Goal: Task Accomplishment & Management: Manage account settings

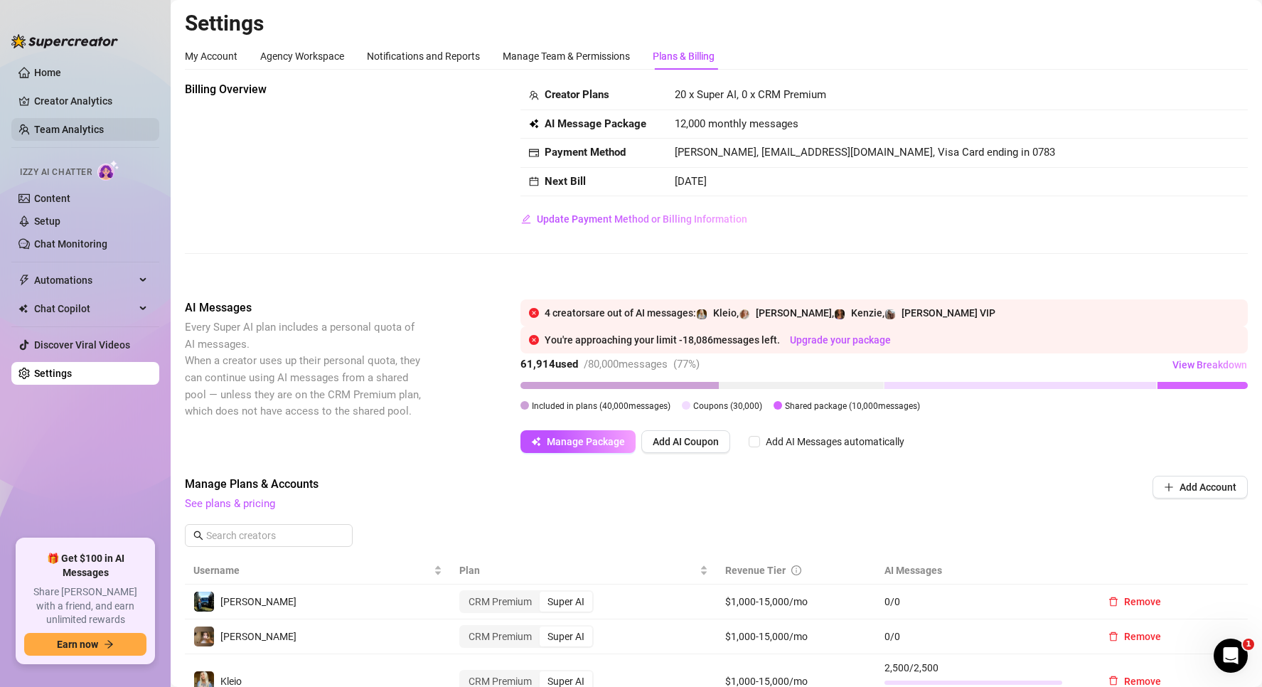
click at [97, 124] on link "Team Analytics" at bounding box center [69, 129] width 70 height 11
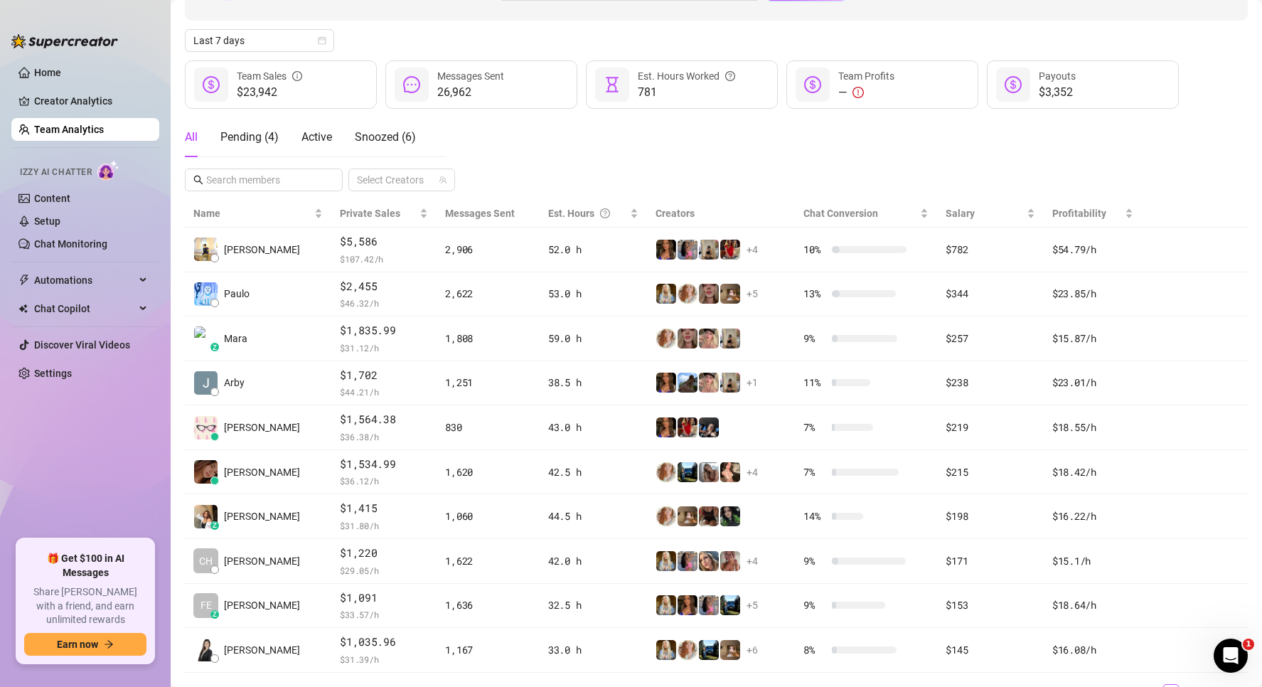
scroll to position [208, 0]
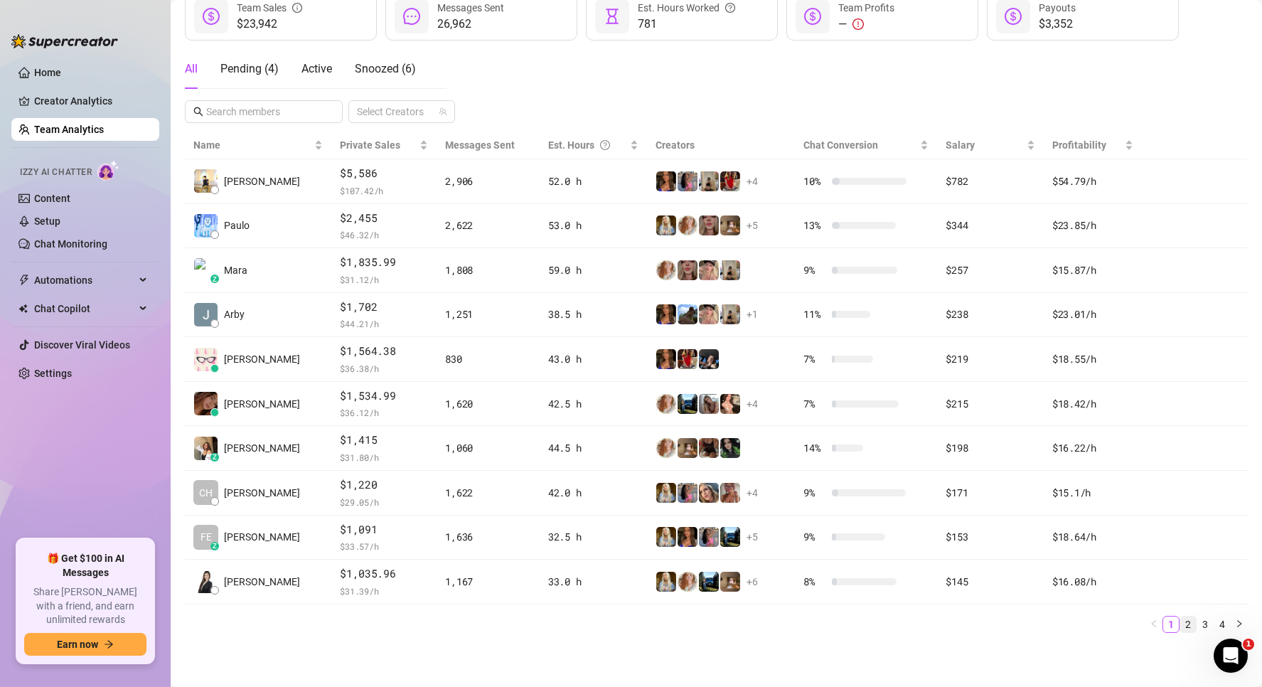
click at [1180, 621] on link "2" at bounding box center [1188, 625] width 16 height 16
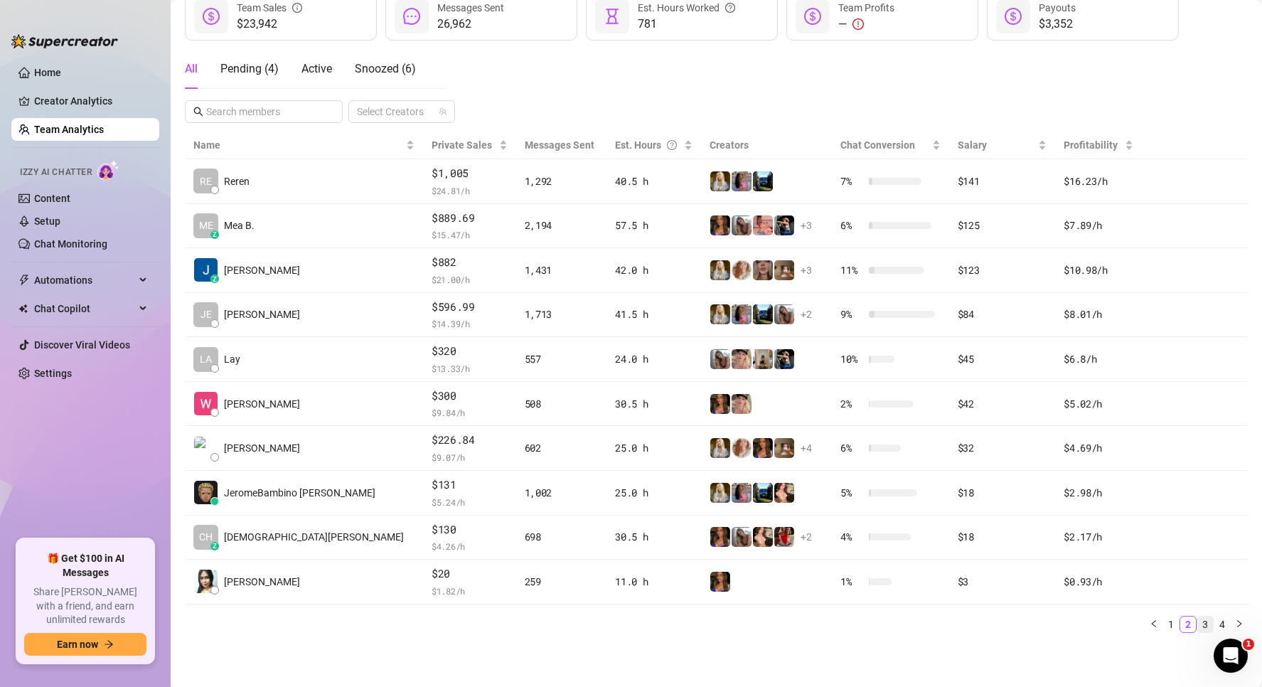
click at [1197, 621] on link "3" at bounding box center [1205, 625] width 16 height 16
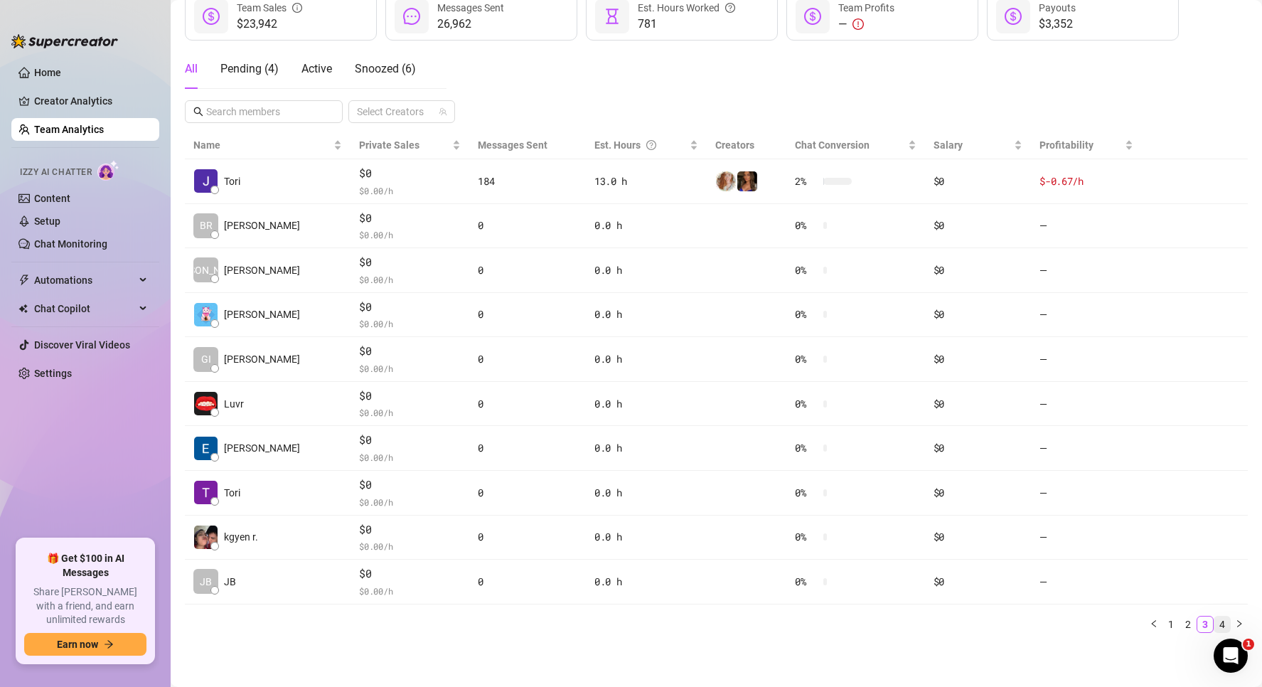
click at [1215, 621] on link "4" at bounding box center [1223, 625] width 16 height 16
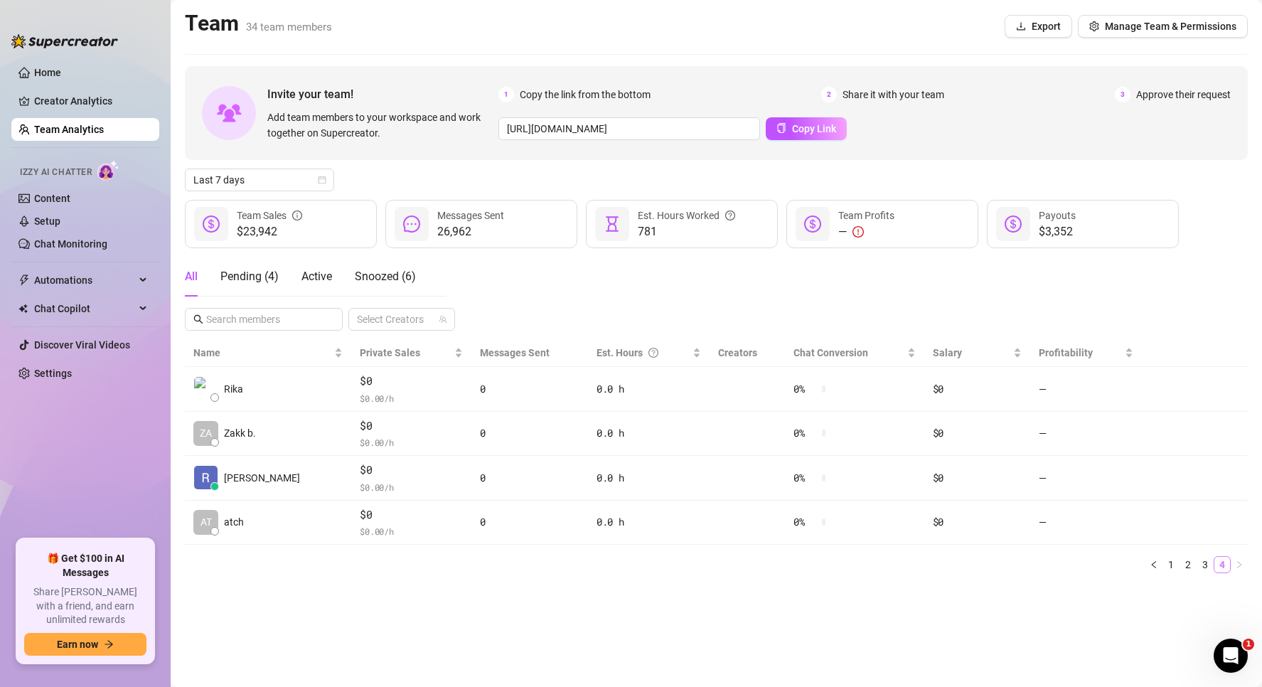
scroll to position [0, 0]
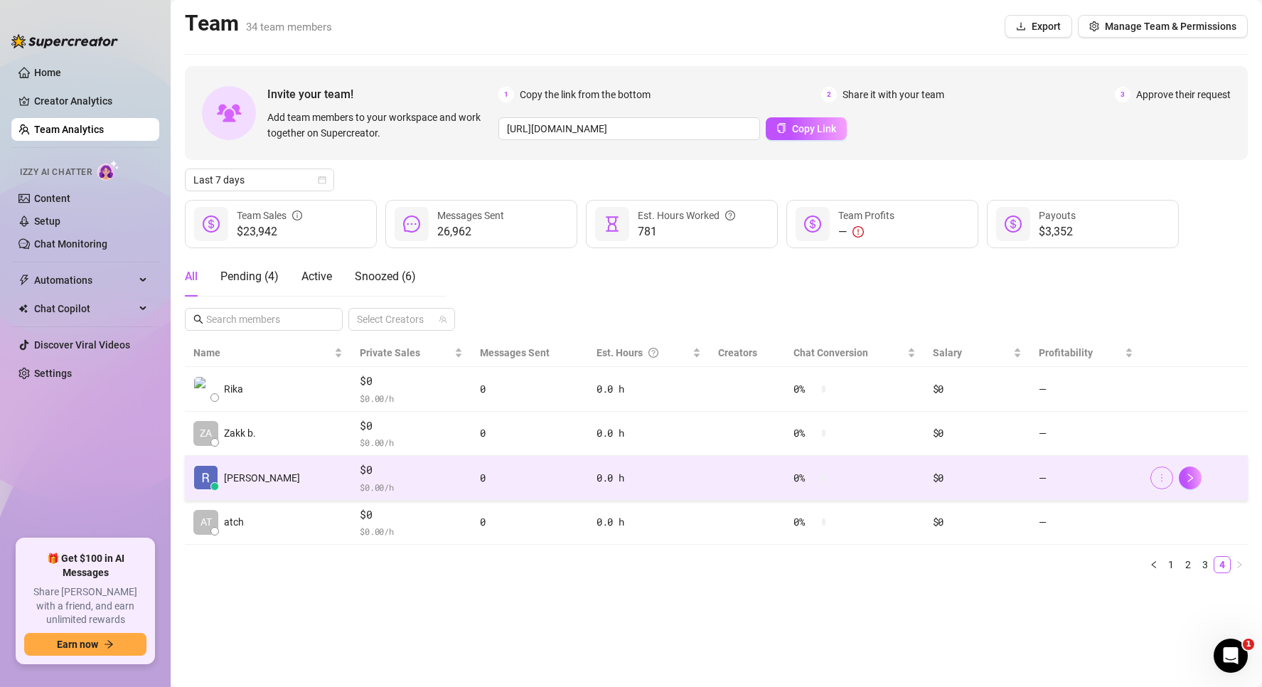
click at [1160, 473] on icon "more" at bounding box center [1162, 478] width 10 height 10
click at [245, 484] on span "[PERSON_NAME]" at bounding box center [262, 478] width 76 height 16
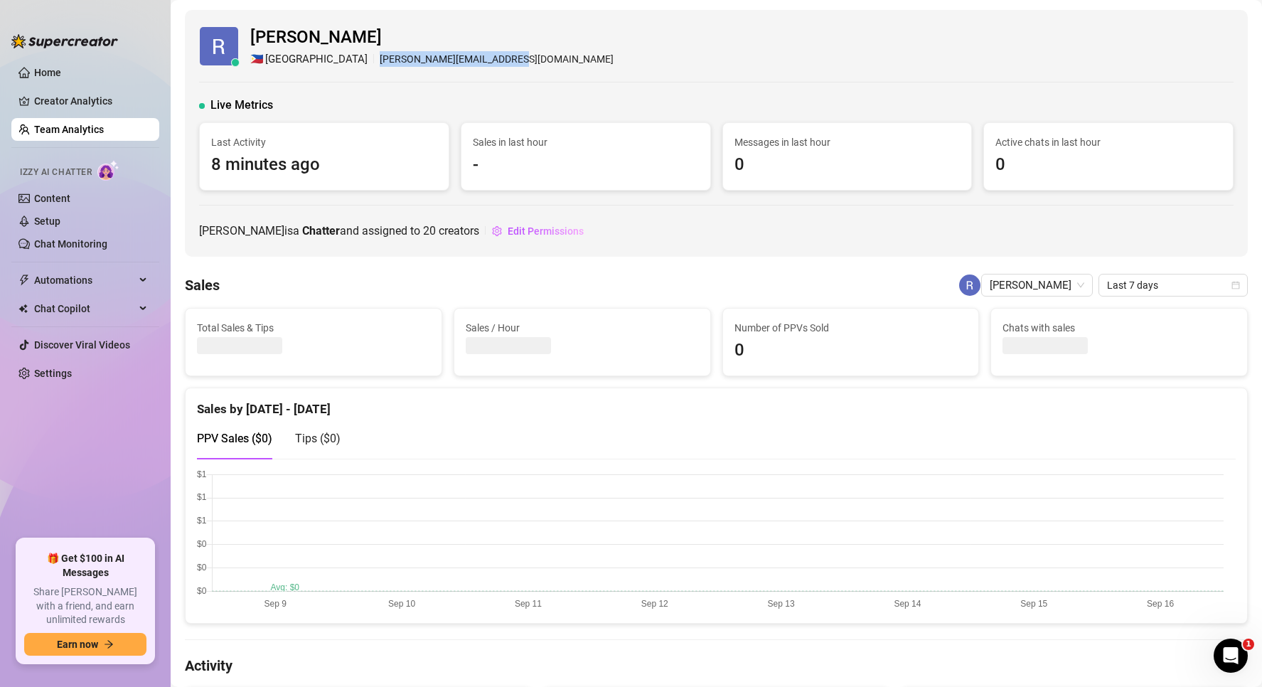
drag, startPoint x: 461, startPoint y: 63, endPoint x: 304, endPoint y: 72, distance: 157.4
click at [304, 72] on div "[PERSON_NAME] 🇵🇭 Manila [PERSON_NAME][EMAIL_ADDRESS][DOMAIN_NAME] Live Metrics …" at bounding box center [716, 133] width 1063 height 247
copy div "[PERSON_NAME][EMAIL_ADDRESS][DOMAIN_NAME]"
click at [429, 312] on div "Total Sales & Tips $0" at bounding box center [314, 342] width 256 height 67
click at [55, 106] on link "Creator Analytics" at bounding box center [91, 101] width 114 height 23
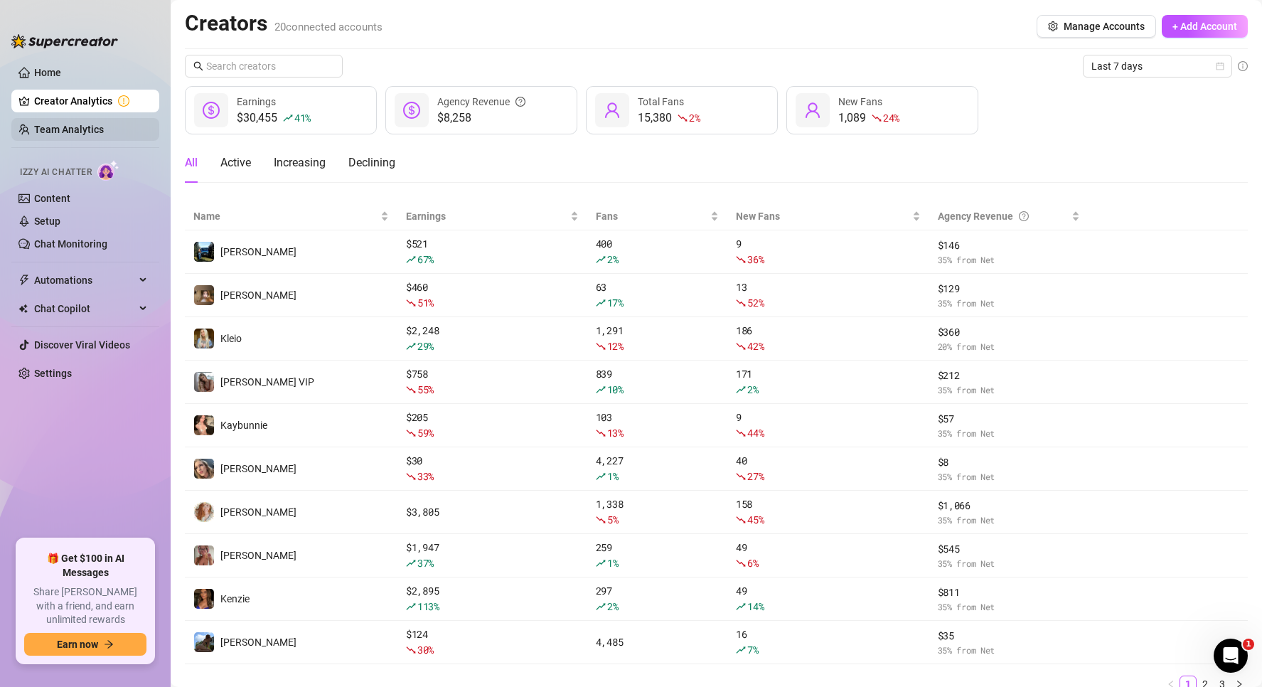
click at [96, 125] on link "Team Analytics" at bounding box center [69, 129] width 70 height 11
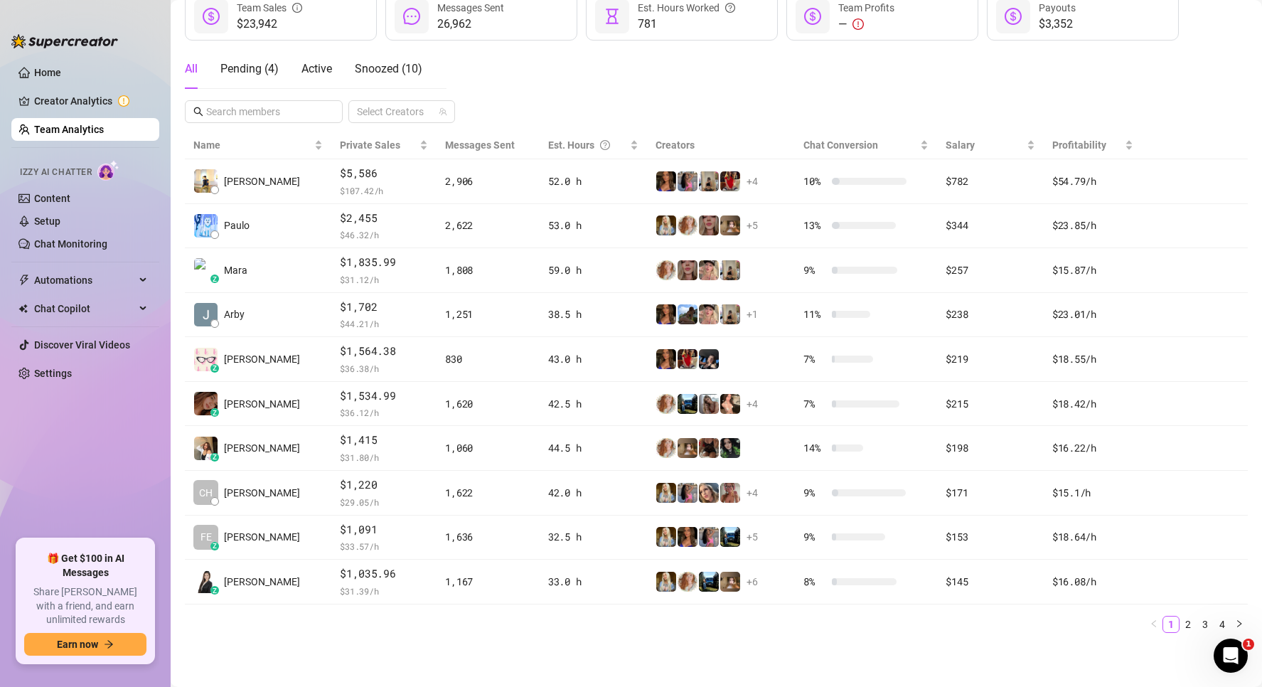
scroll to position [208, 0]
click at [1181, 621] on link "2" at bounding box center [1188, 625] width 16 height 16
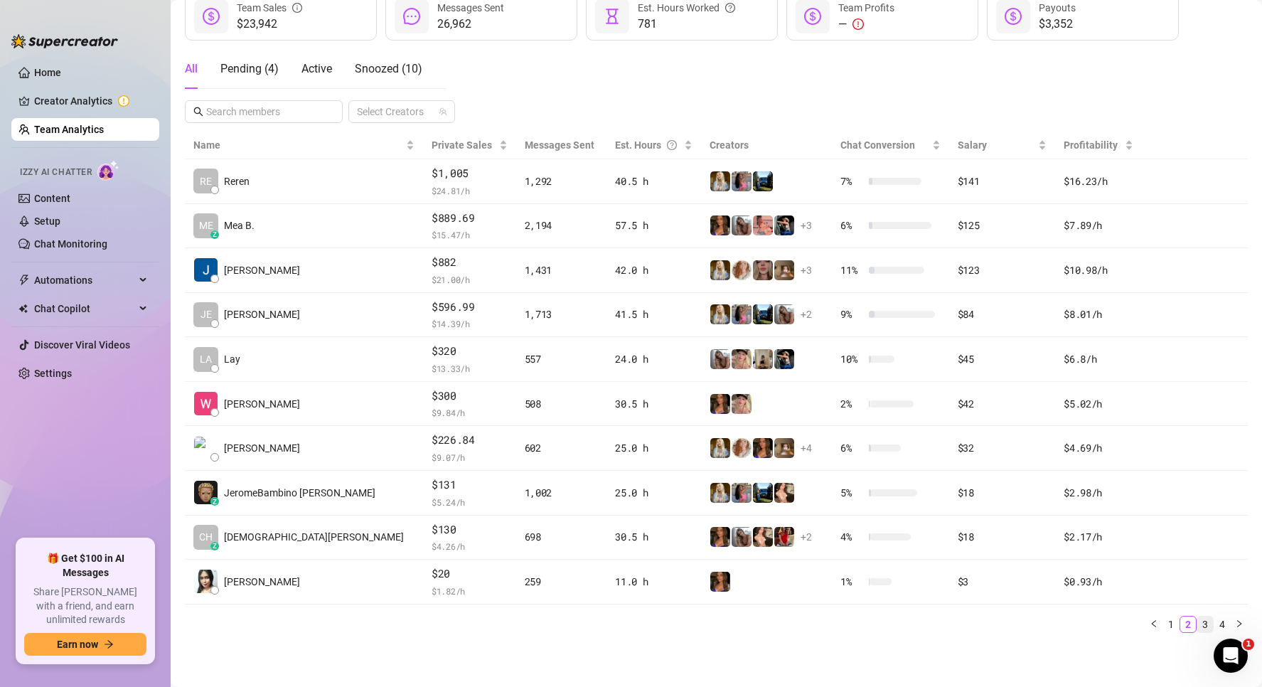
click at [1200, 622] on link "3" at bounding box center [1205, 625] width 16 height 16
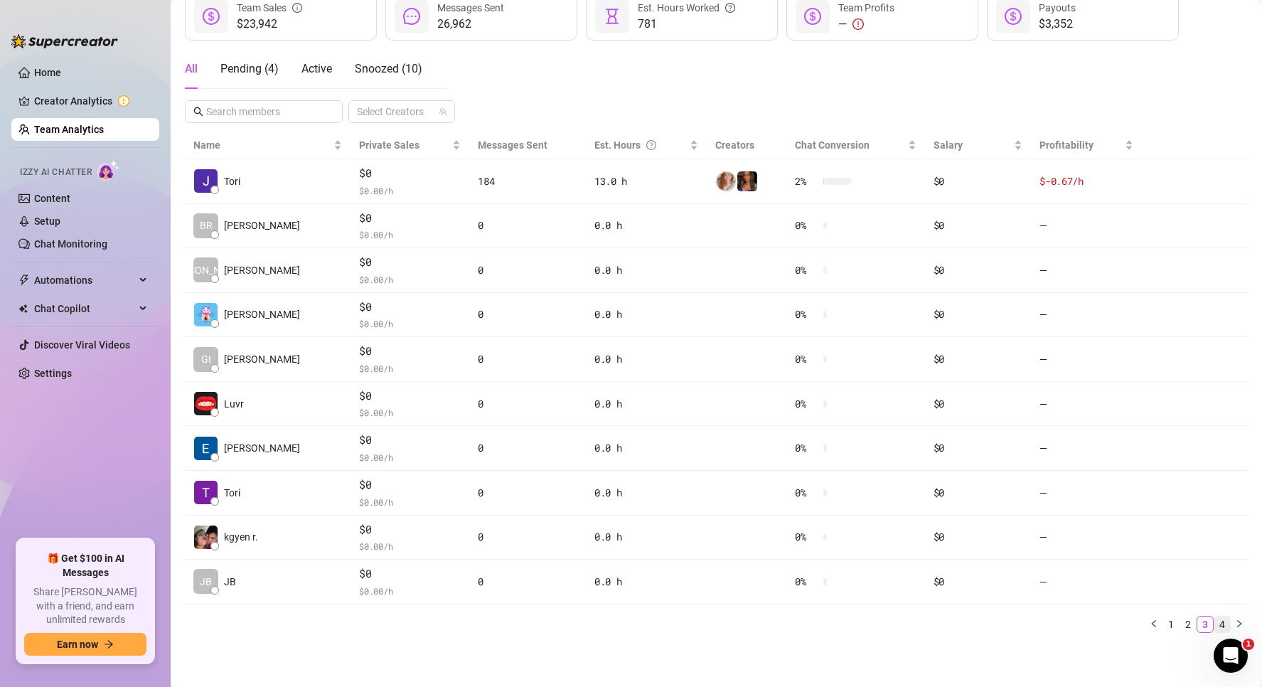
click at [1215, 622] on link "4" at bounding box center [1223, 625] width 16 height 16
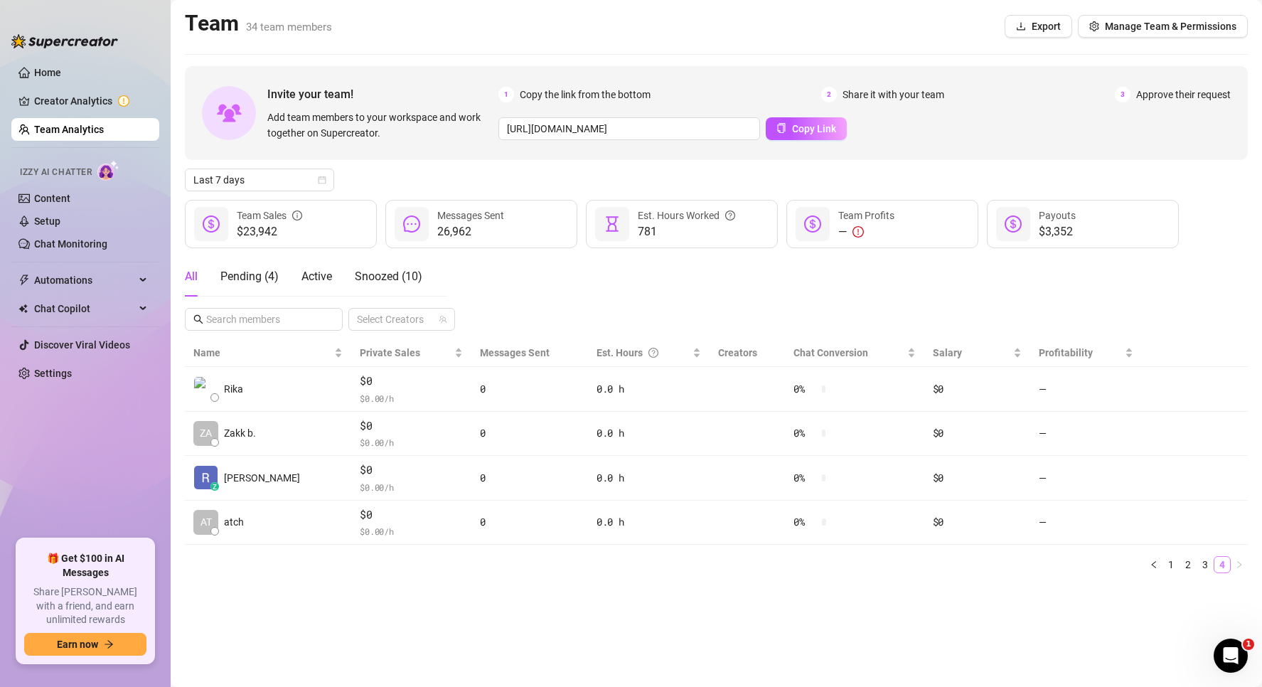
scroll to position [0, 0]
click at [1207, 569] on link "3" at bounding box center [1205, 565] width 16 height 16
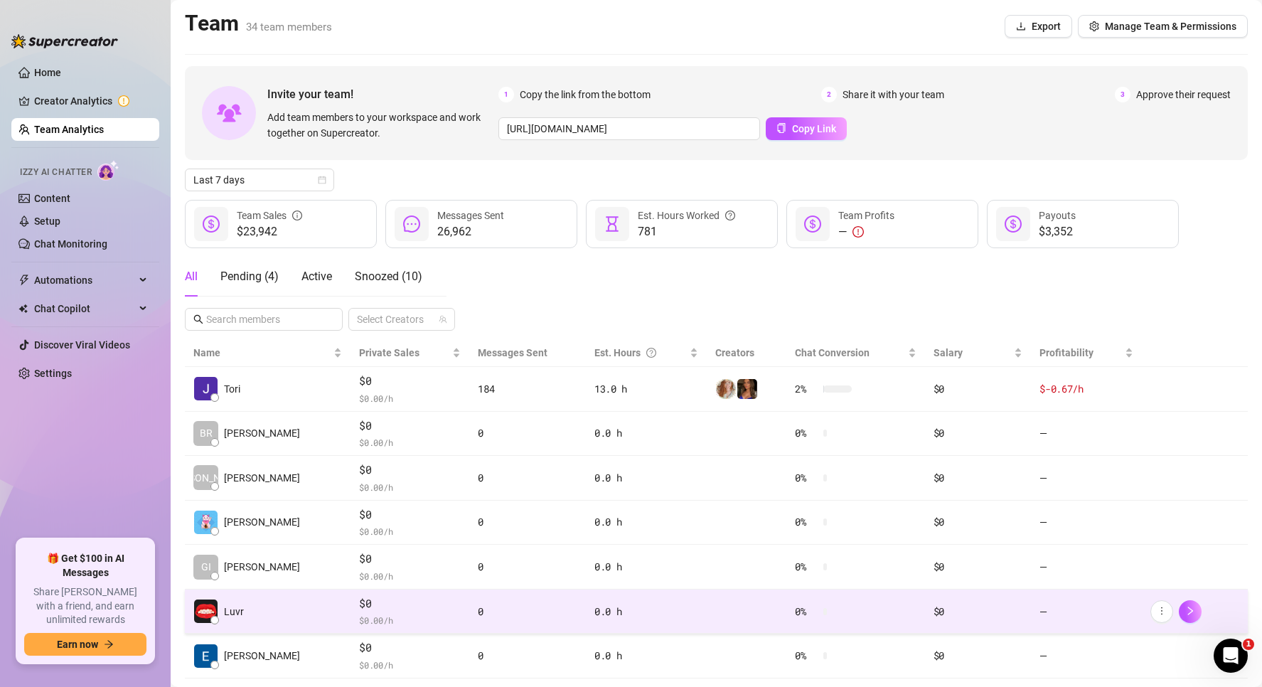
scroll to position [208, 0]
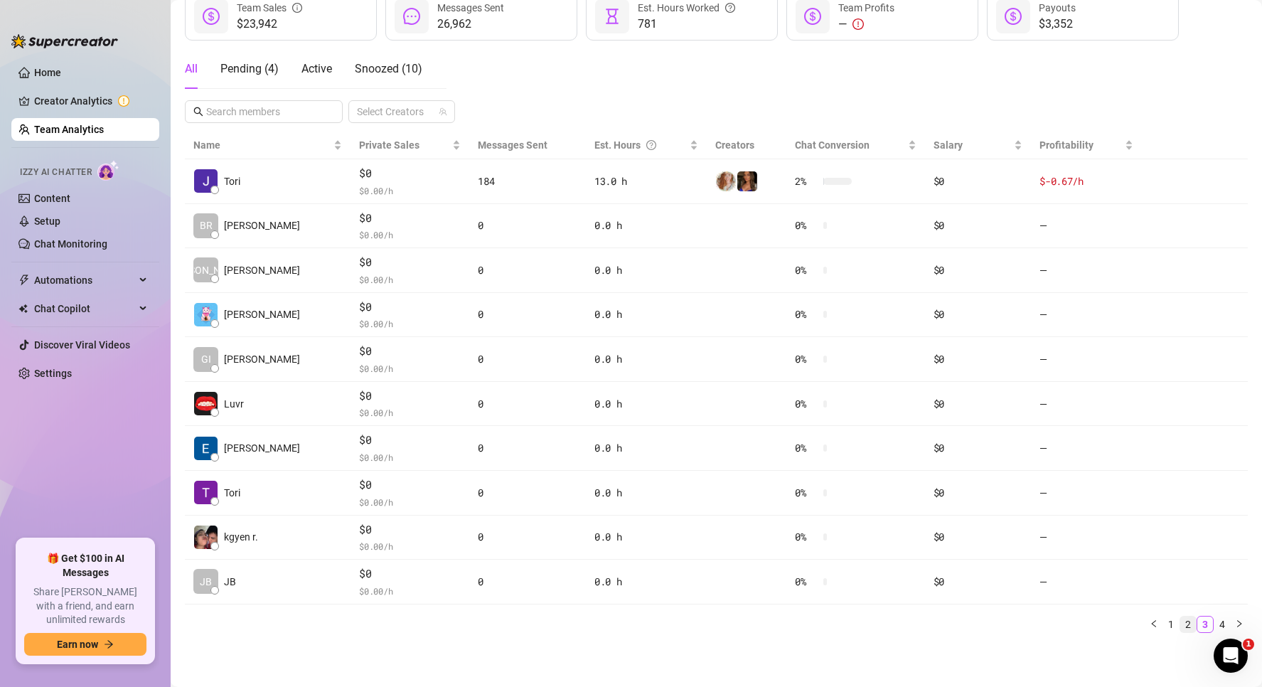
click at [1180, 629] on link "2" at bounding box center [1188, 625] width 16 height 16
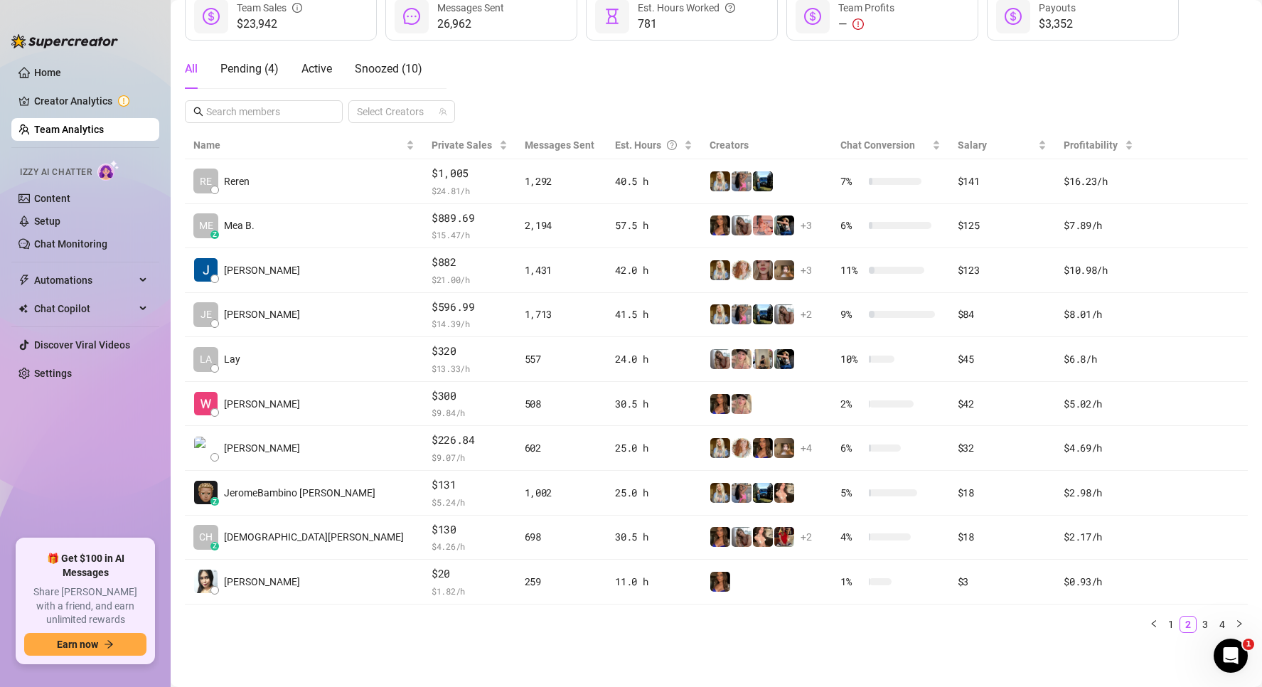
click at [1215, 619] on link "4" at bounding box center [1223, 625] width 16 height 16
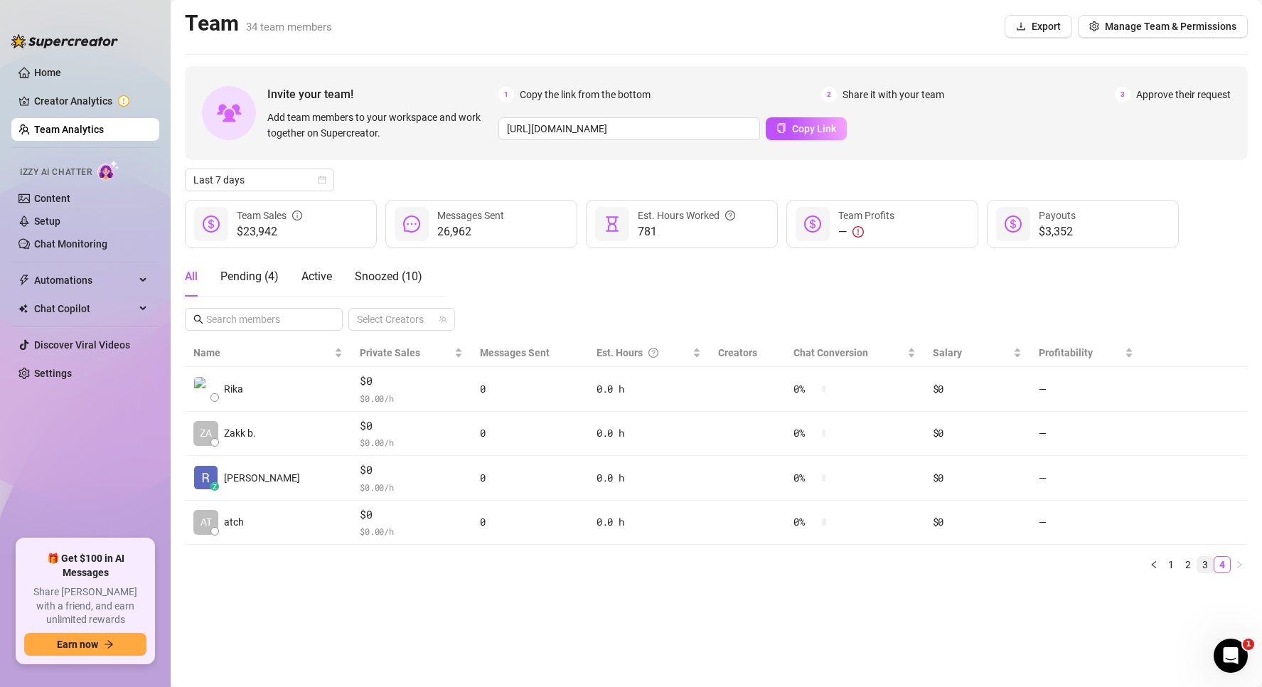
click at [1197, 568] on li "3" at bounding box center [1205, 564] width 17 height 17
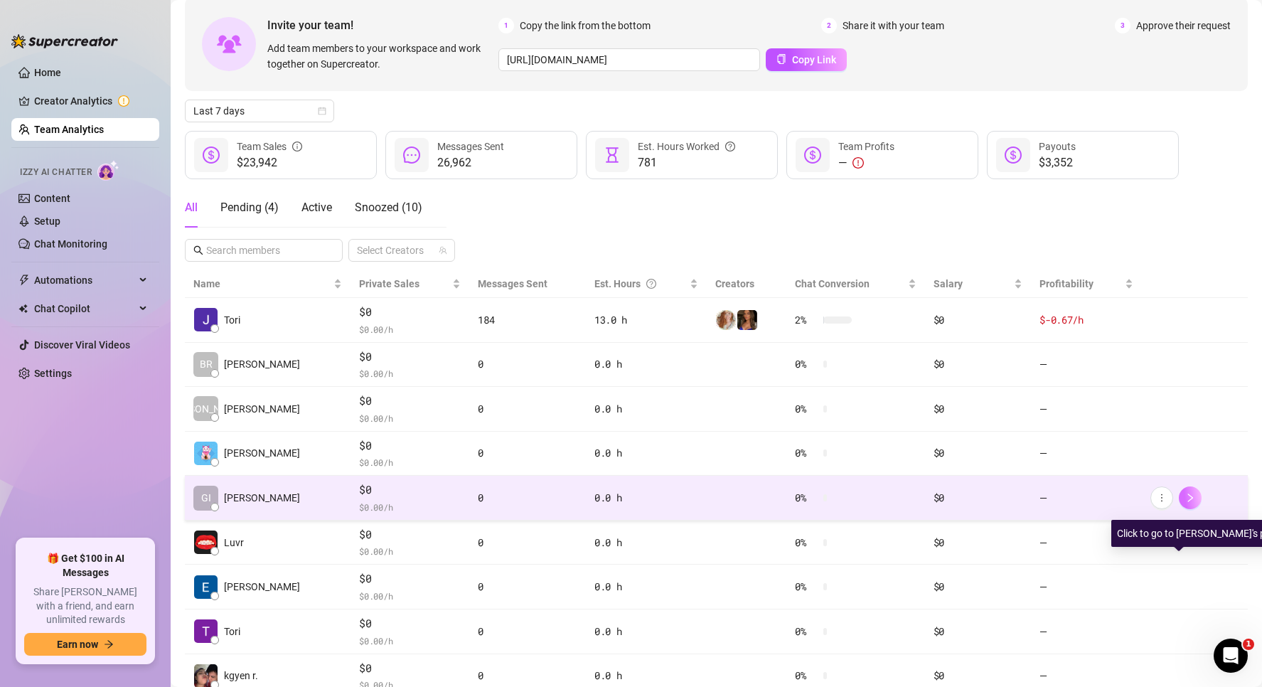
scroll to position [208, 0]
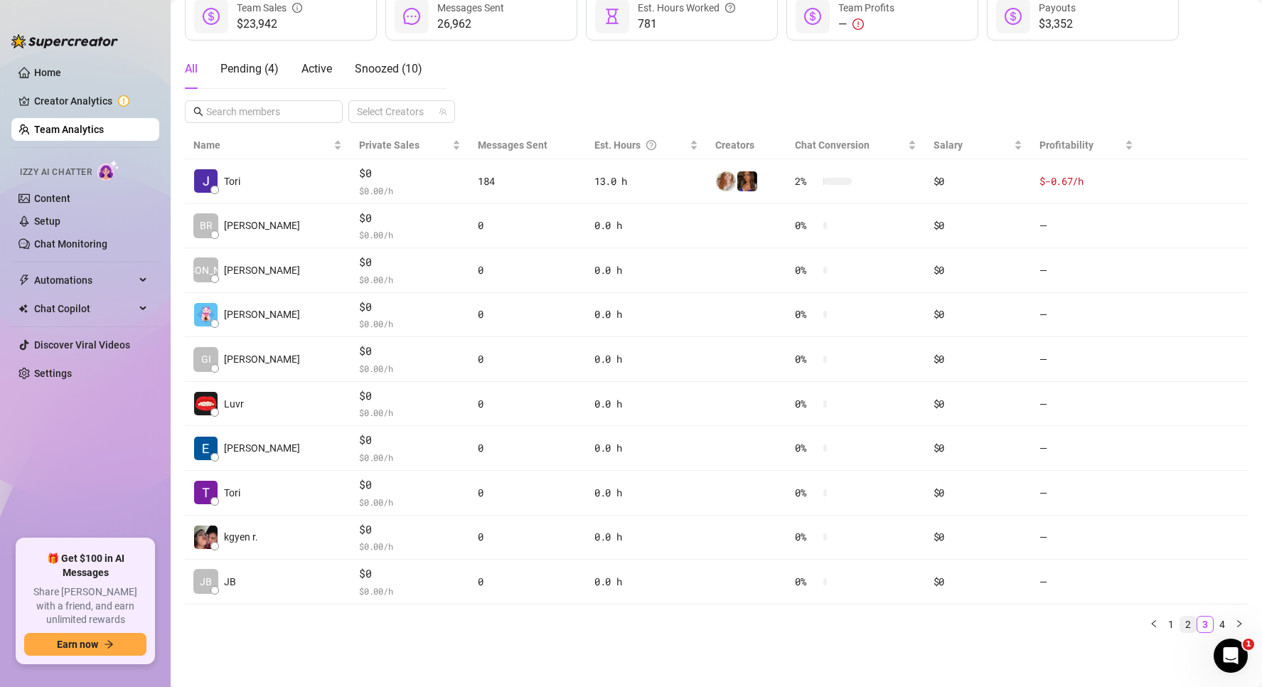
click at [1181, 617] on link "2" at bounding box center [1188, 625] width 16 height 16
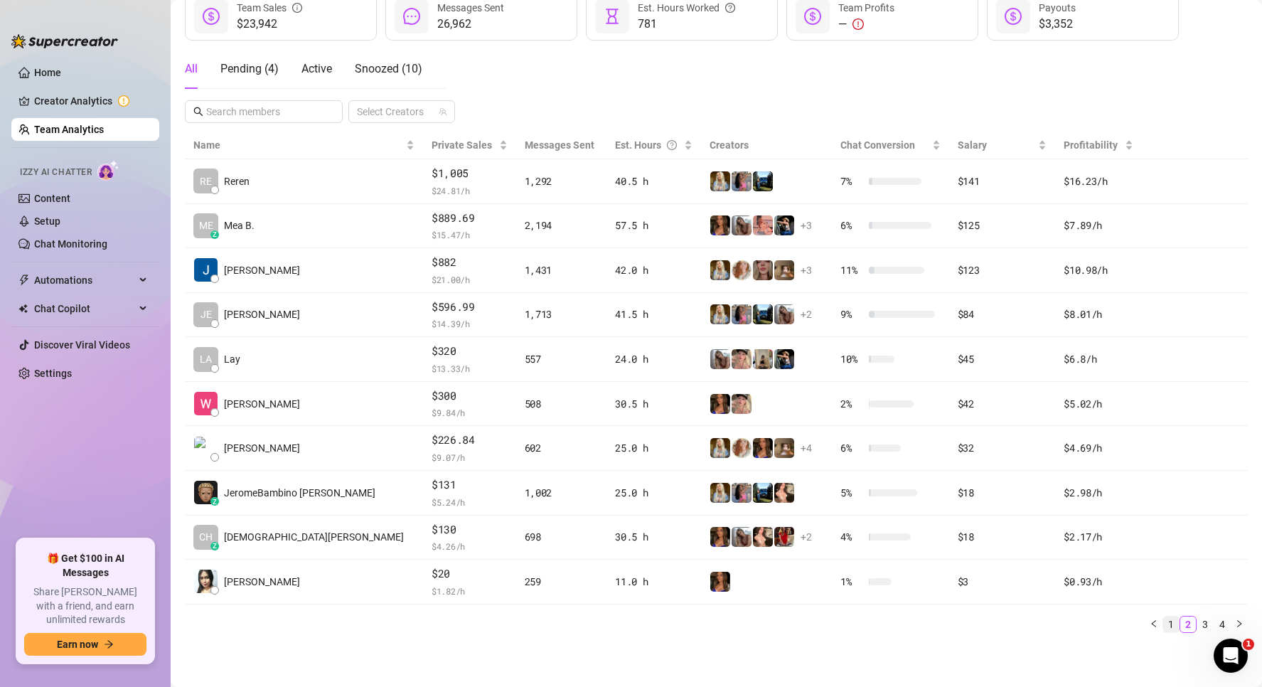
click at [1163, 622] on link "1" at bounding box center [1171, 625] width 16 height 16
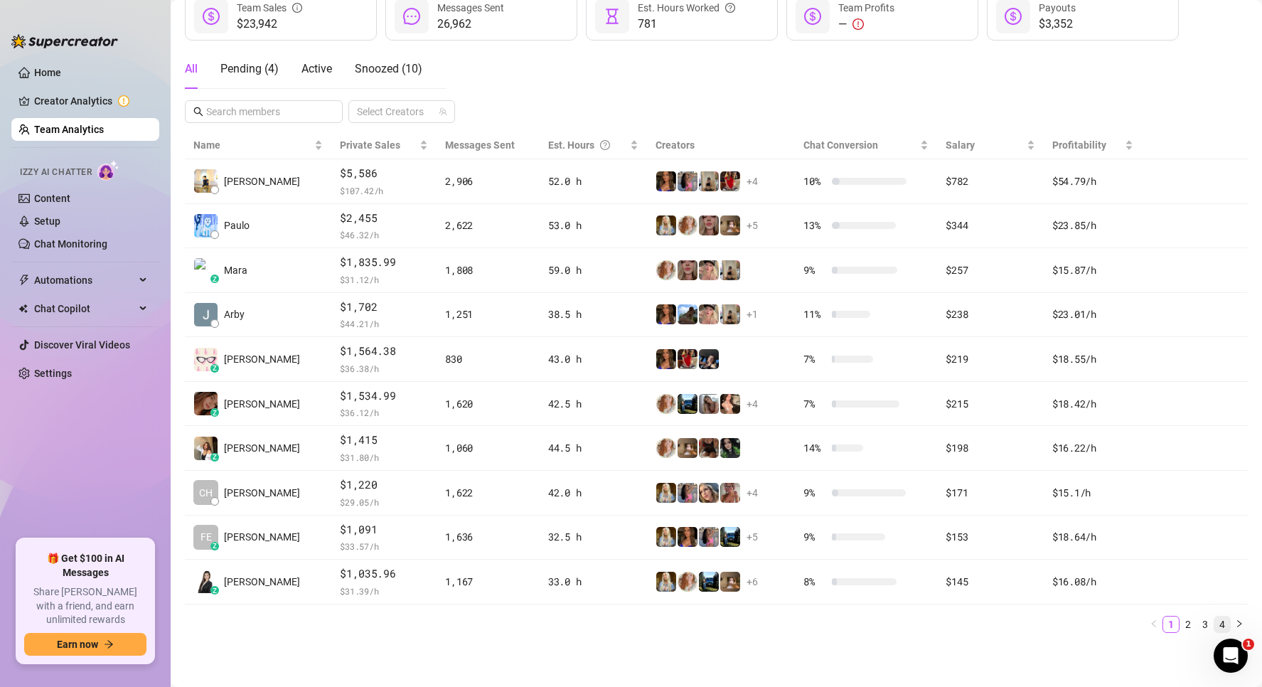
click at [1215, 627] on link "4" at bounding box center [1223, 625] width 16 height 16
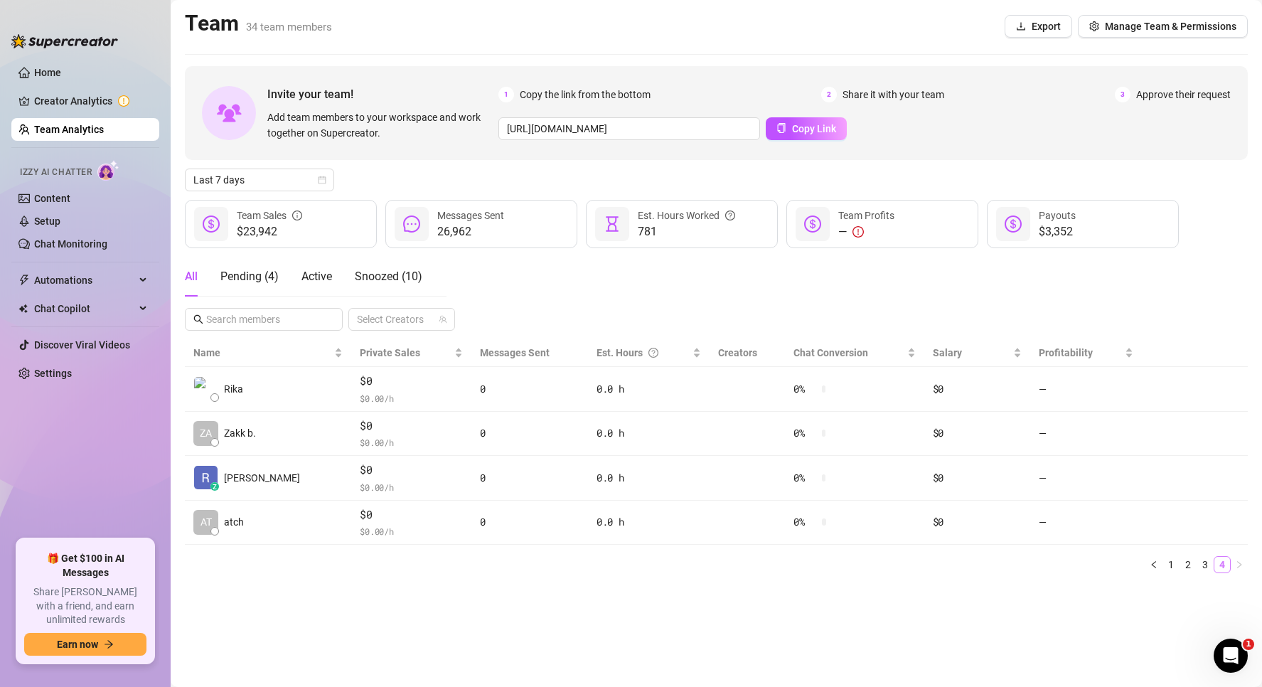
scroll to position [0, 0]
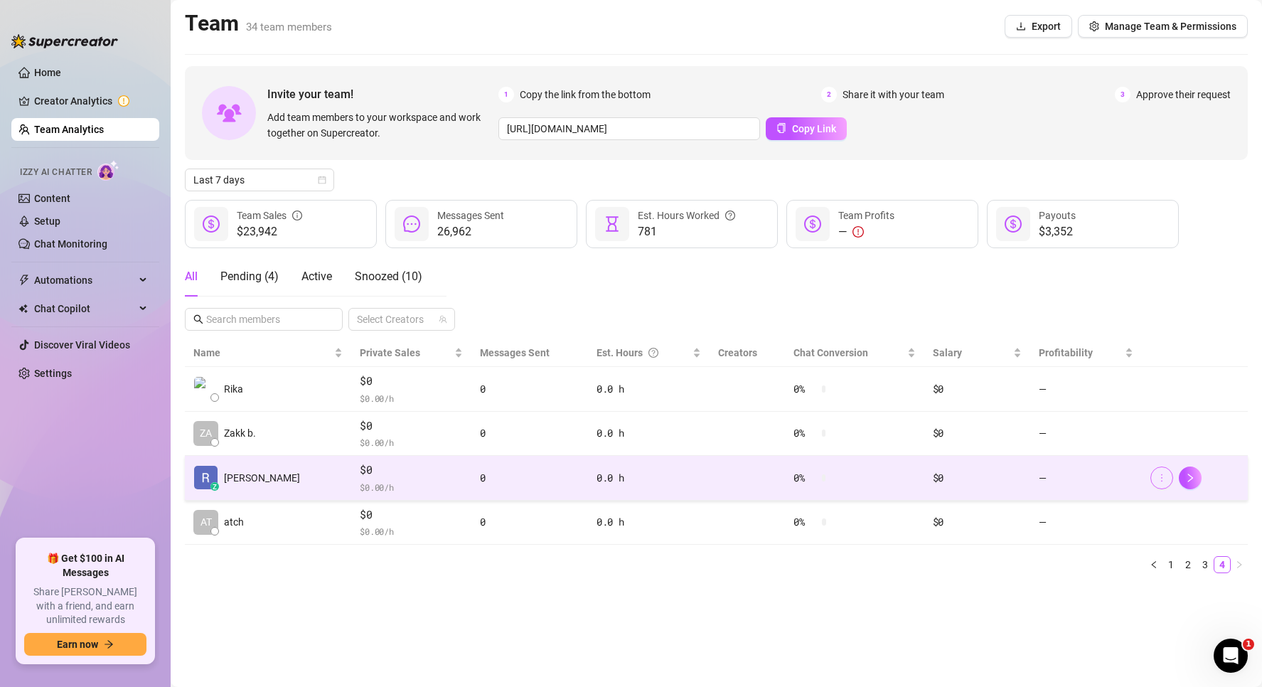
click at [1163, 476] on icon "more" at bounding box center [1162, 478] width 10 height 10
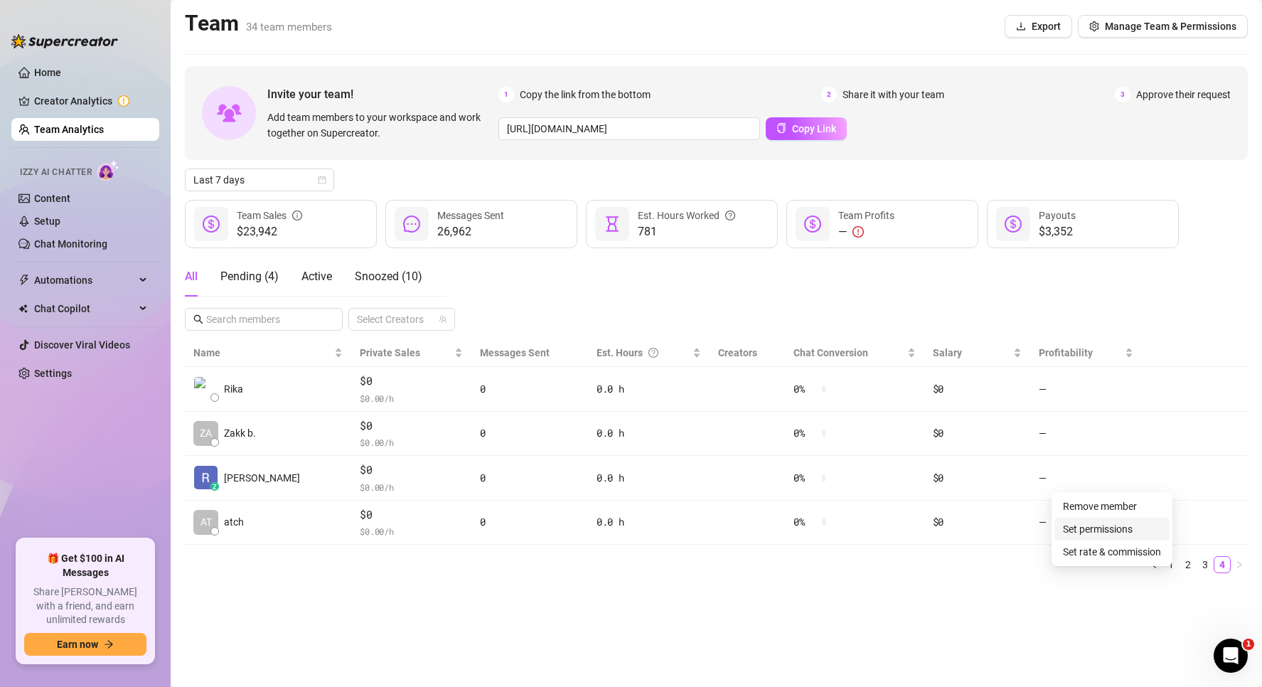
click at [1133, 527] on link "Set permissions" at bounding box center [1098, 528] width 70 height 11
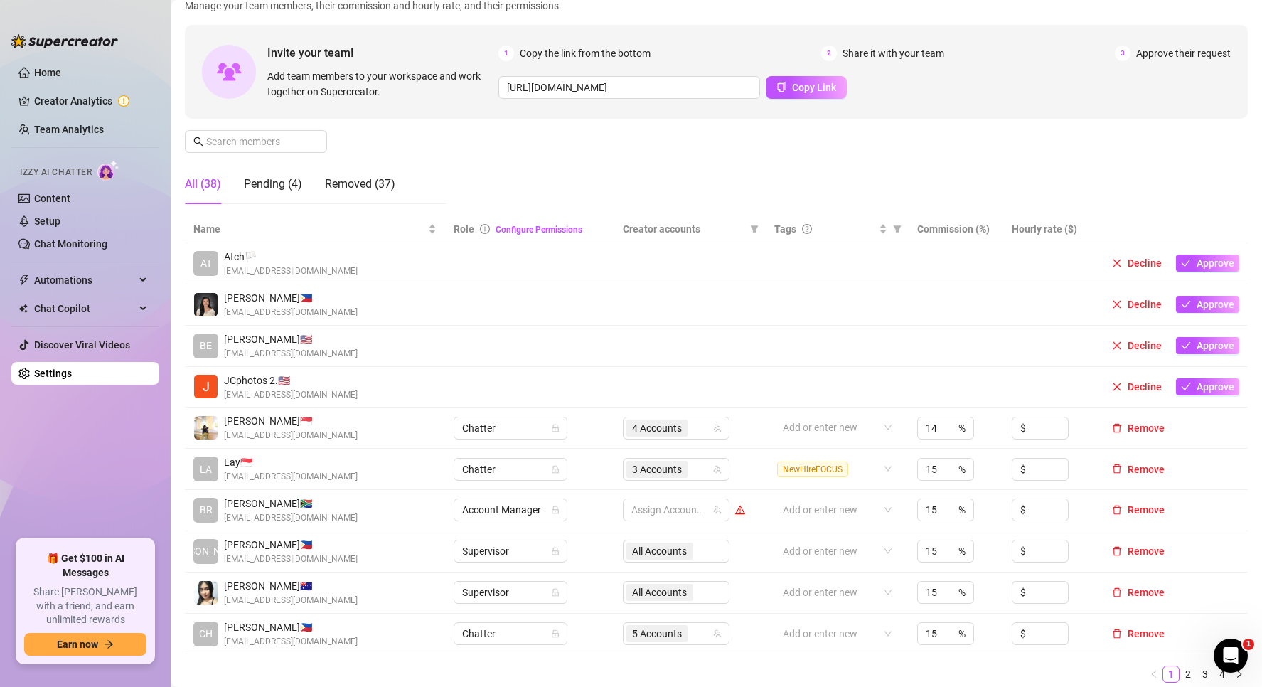
scroll to position [213, 0]
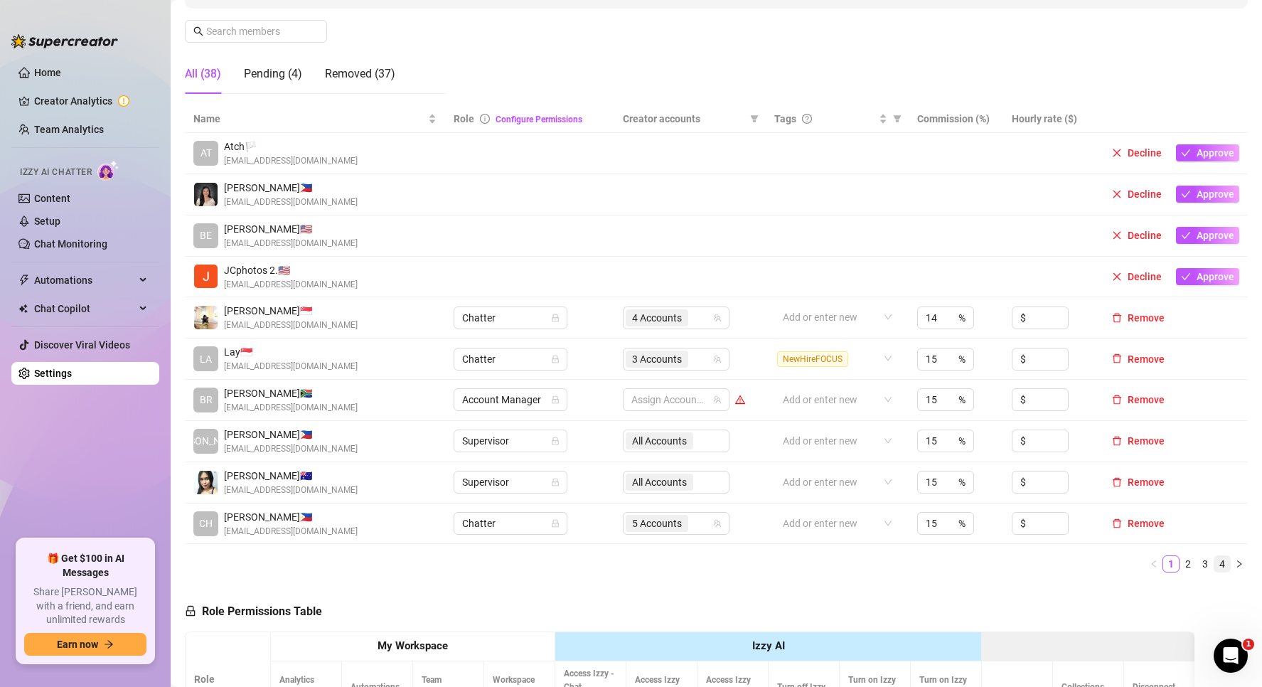
click at [1215, 572] on link "4" at bounding box center [1223, 564] width 16 height 16
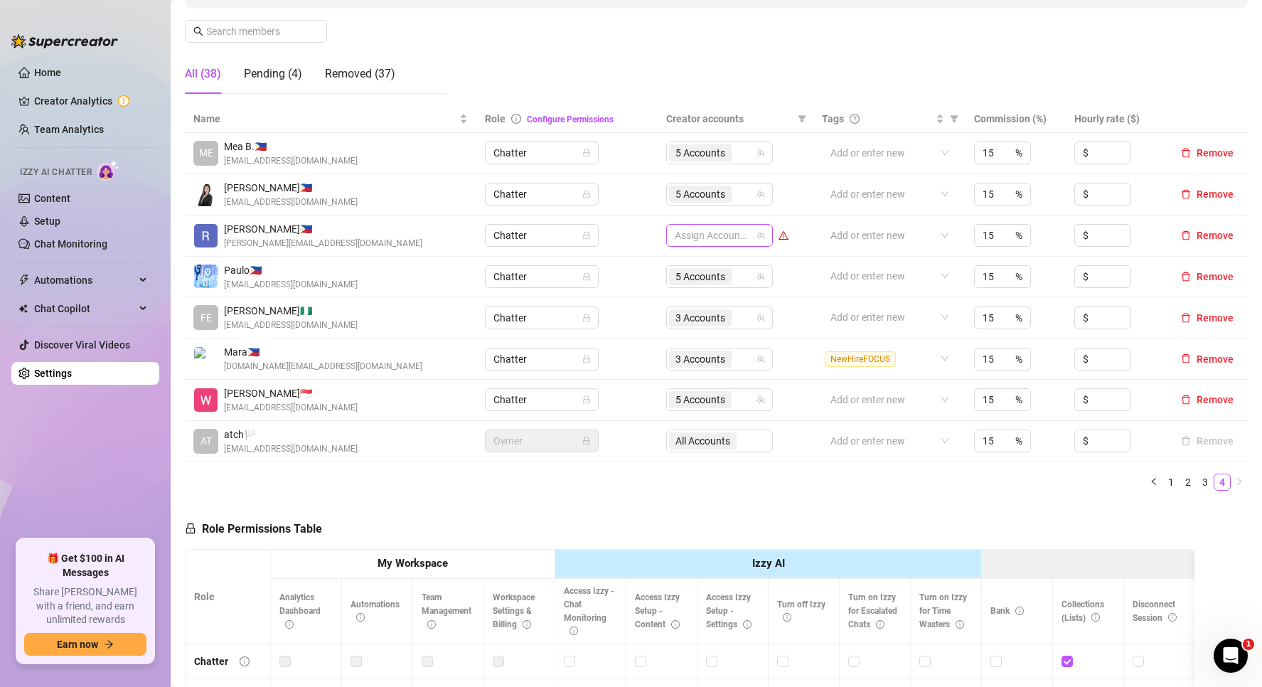
click at [718, 230] on div at bounding box center [712, 235] width 86 height 20
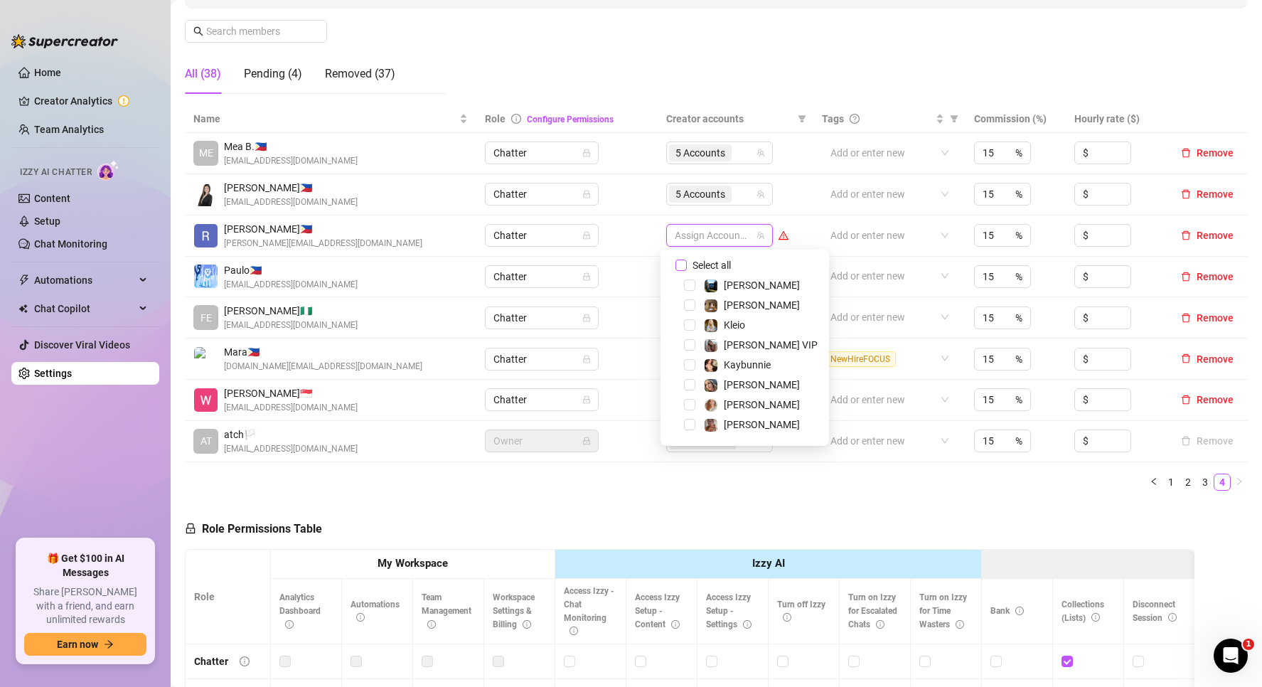
click at [678, 270] on input "Select all" at bounding box center [681, 265] width 11 height 11
checkbox input "true"
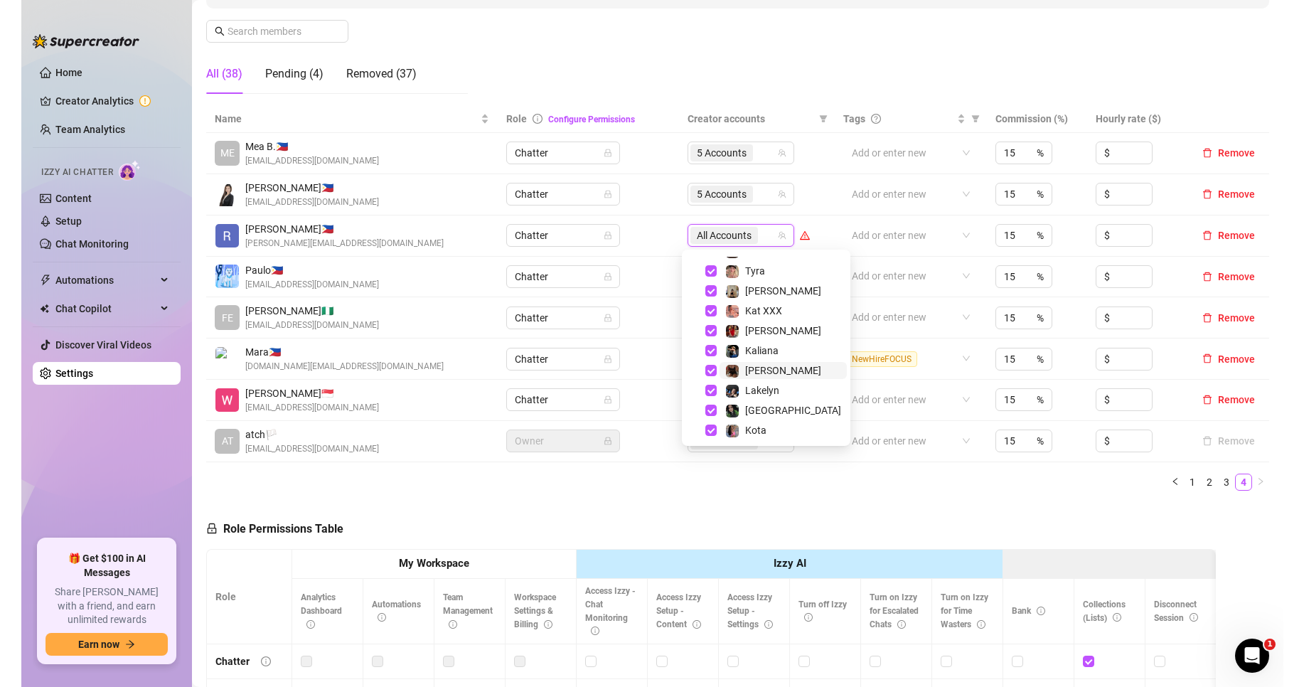
scroll to position [256, 0]
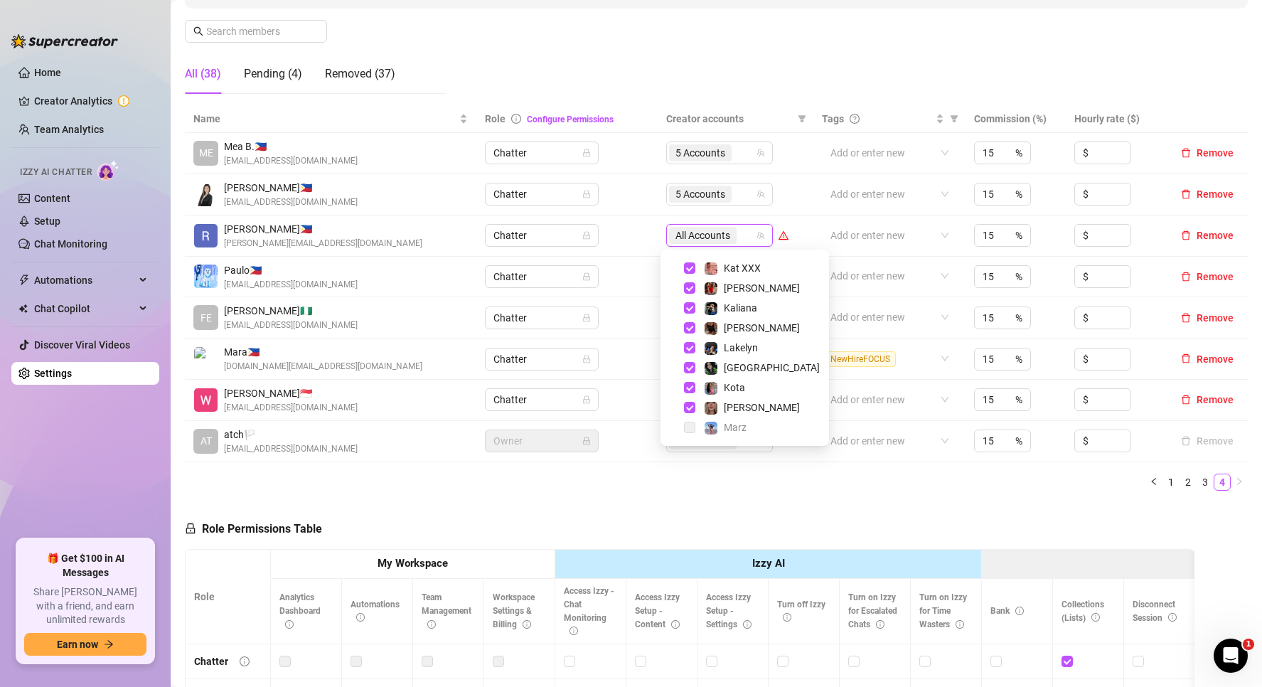
click at [698, 431] on div "Marz" at bounding box center [744, 427] width 161 height 17
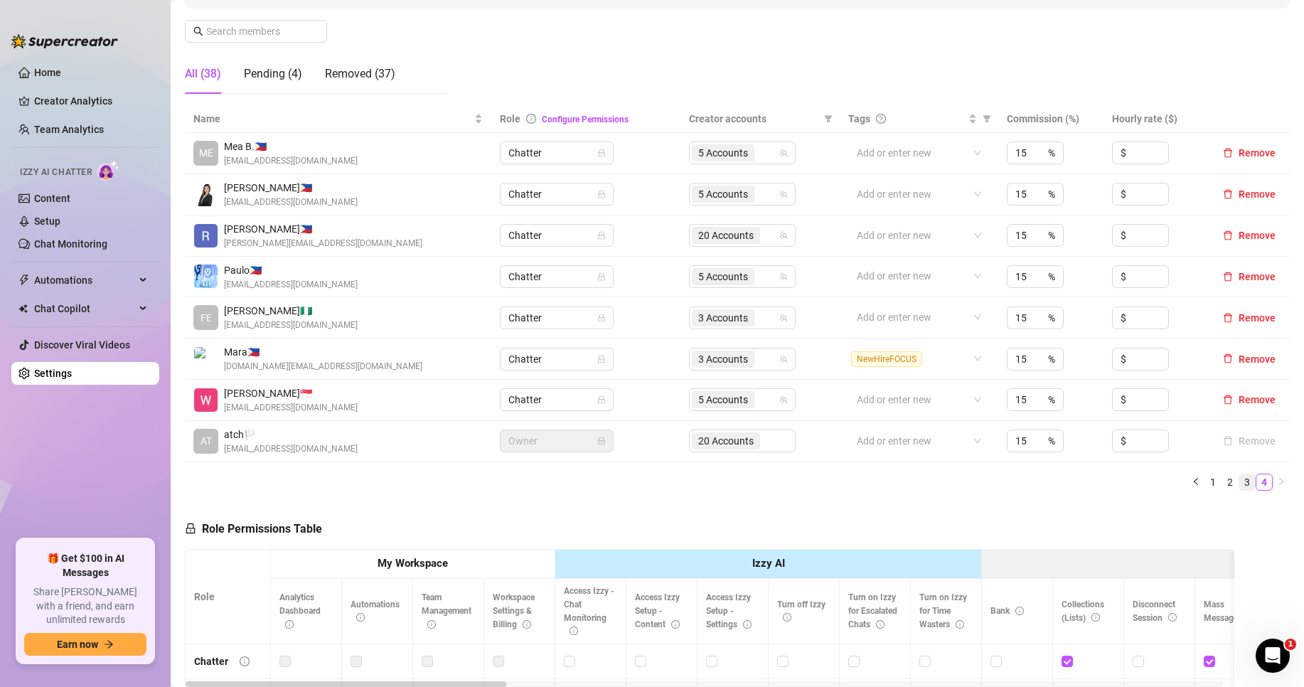
click at [1239, 484] on link "3" at bounding box center [1247, 482] width 16 height 16
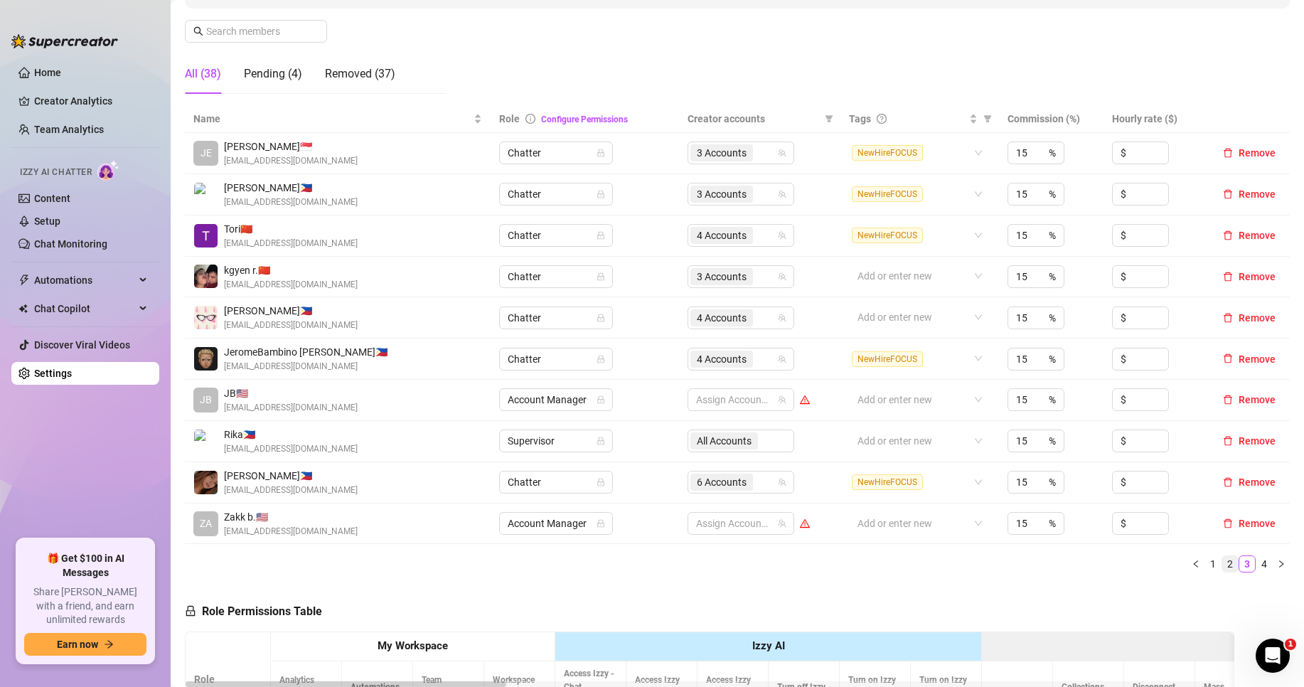
click at [1222, 564] on link "2" at bounding box center [1230, 564] width 16 height 16
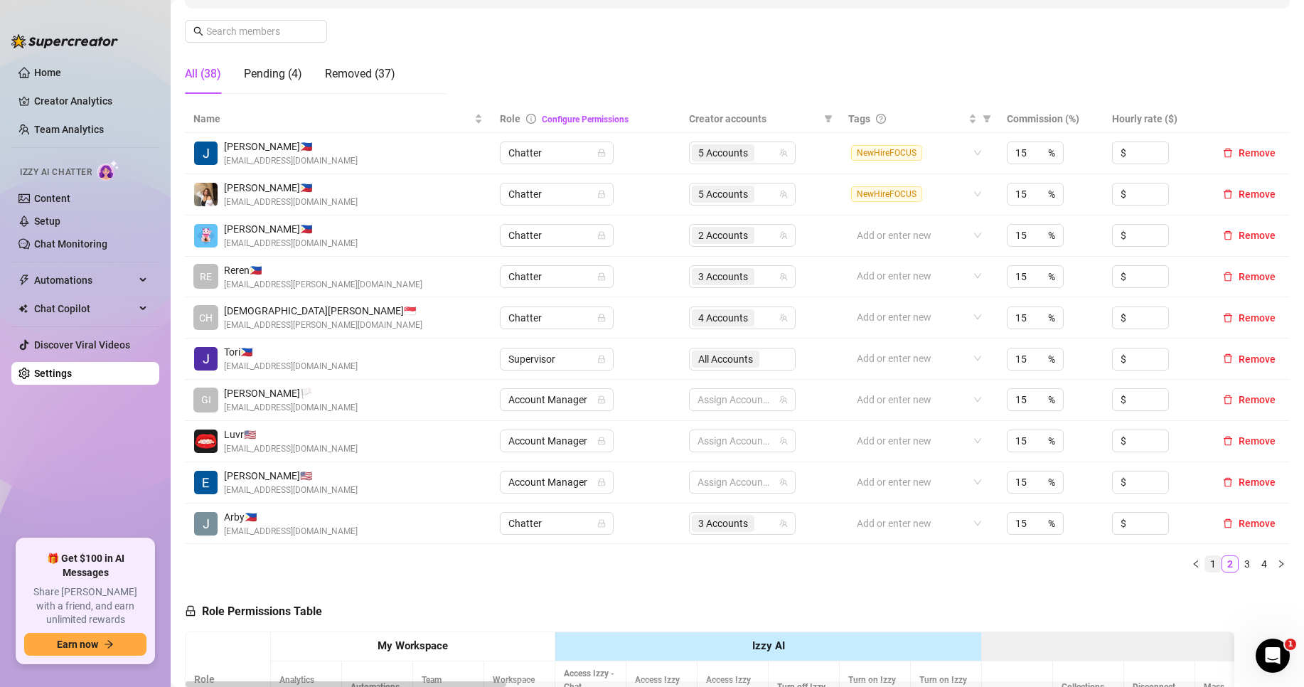
click at [1205, 561] on link "1" at bounding box center [1213, 564] width 16 height 16
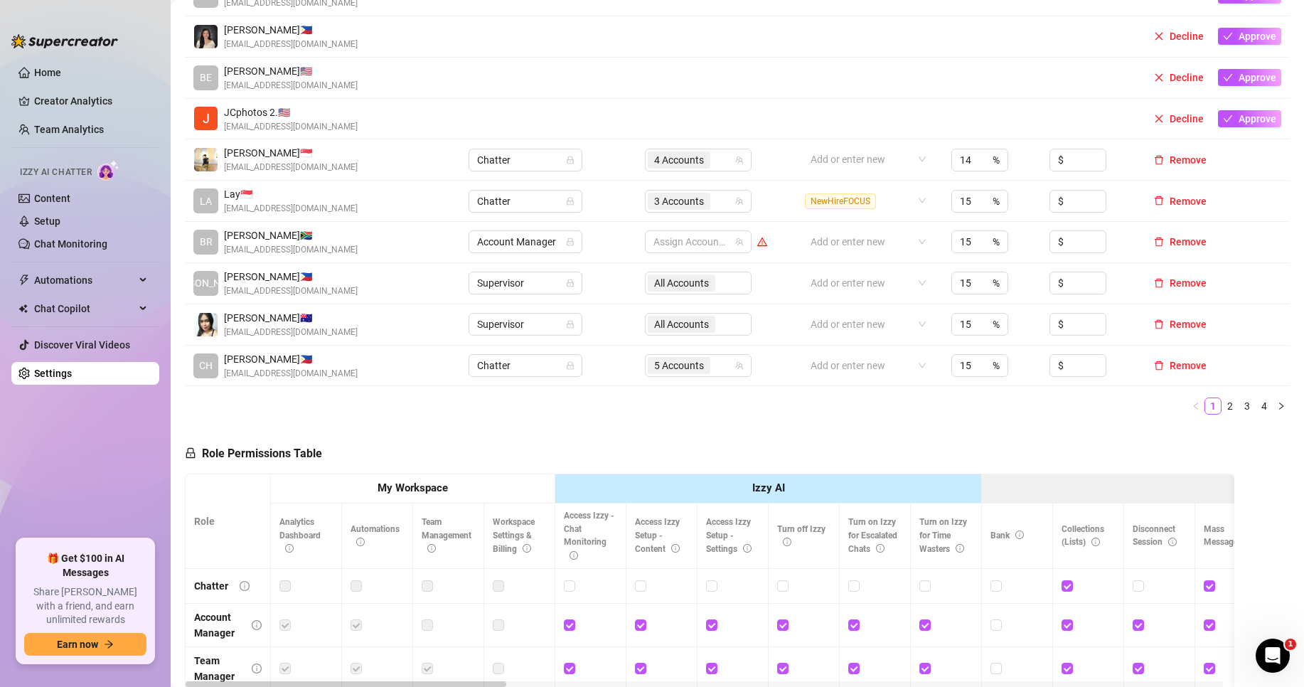
scroll to position [427, 0]
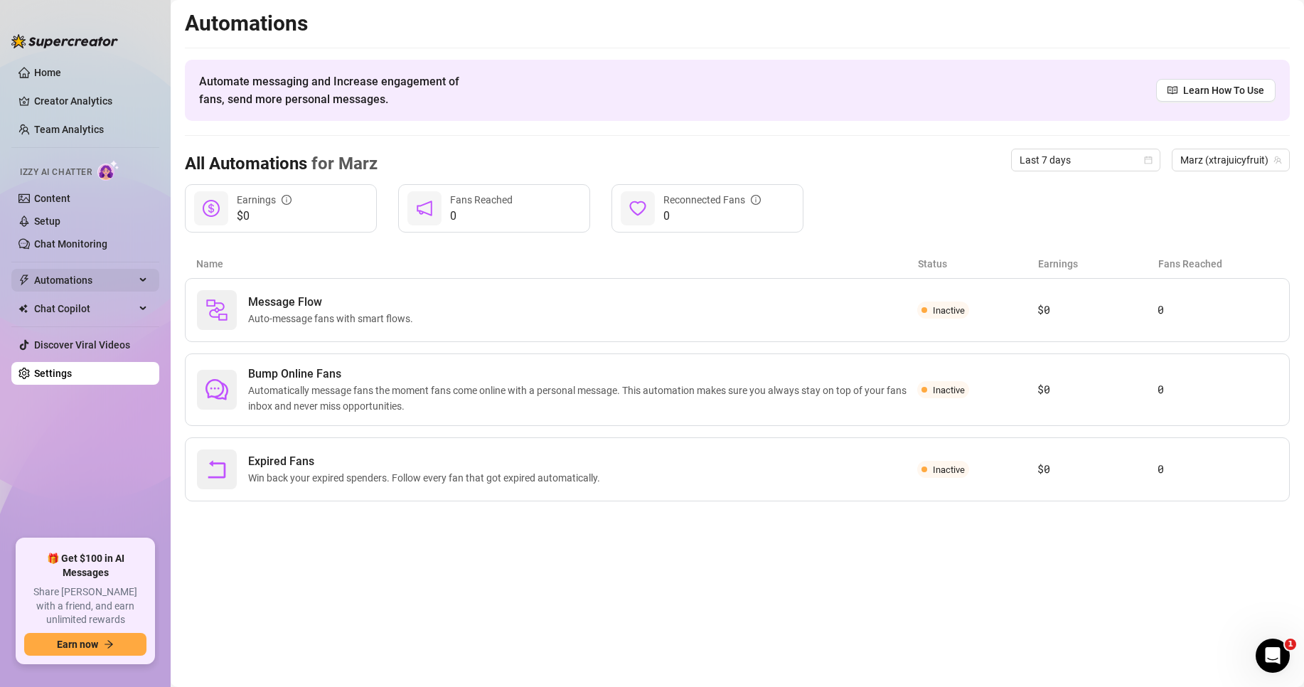
click at [127, 272] on span "Automations" at bounding box center [84, 280] width 101 height 23
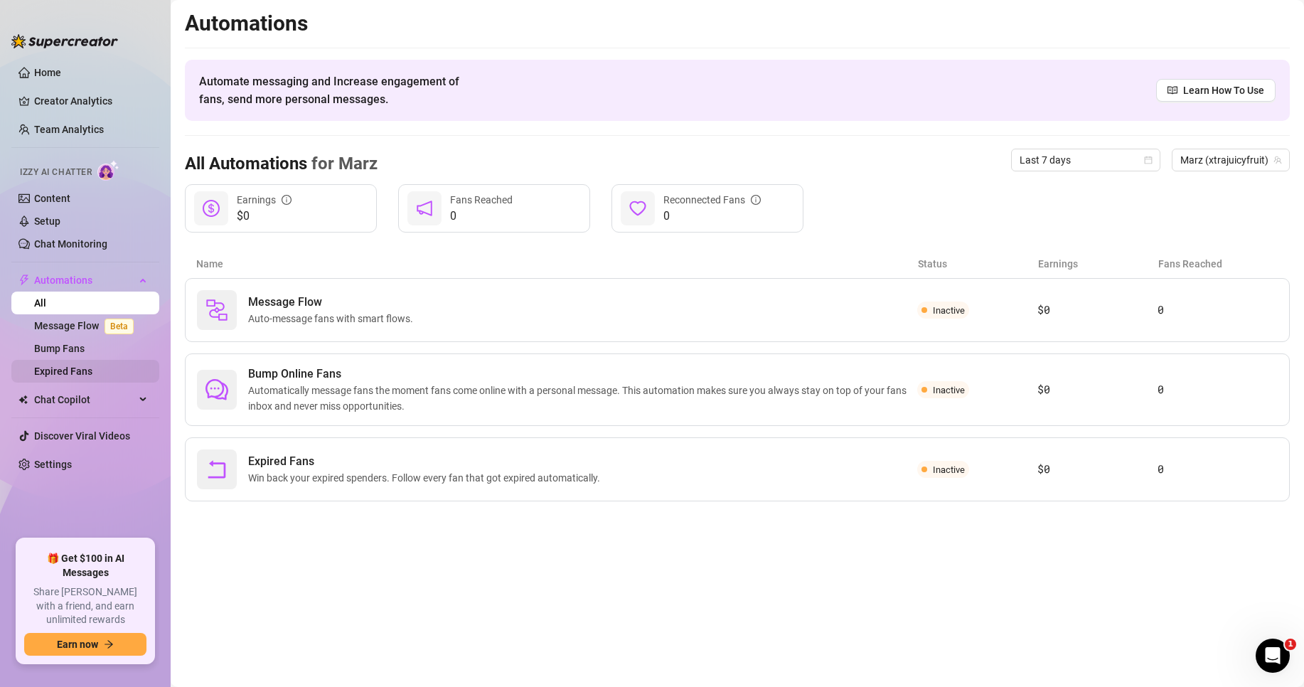
click at [79, 370] on link "Expired Fans" at bounding box center [63, 370] width 58 height 11
